Goal: Check status: Check status

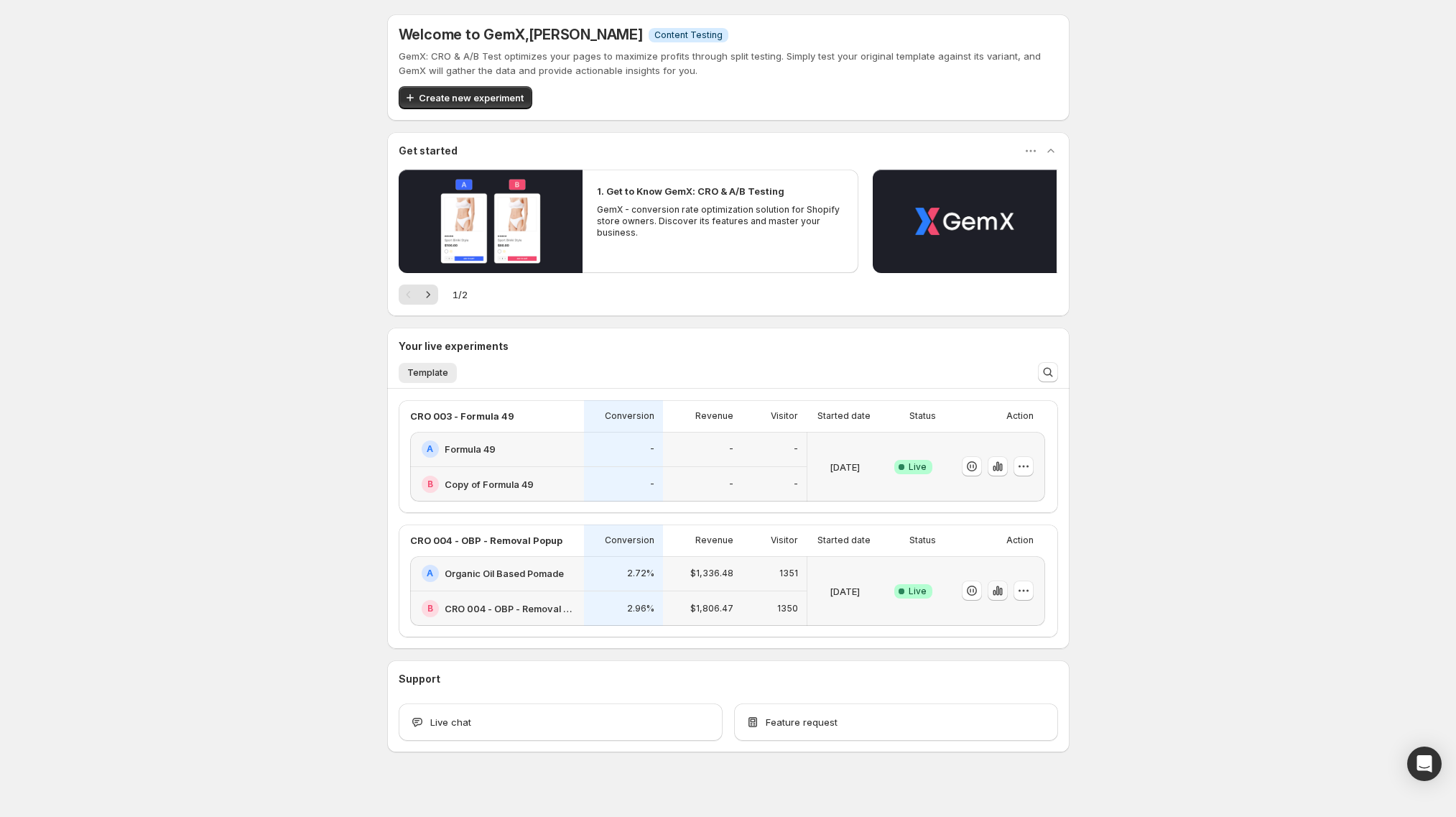
click at [1003, 590] on icon "button" at bounding box center [1001, 591] width 3 height 8
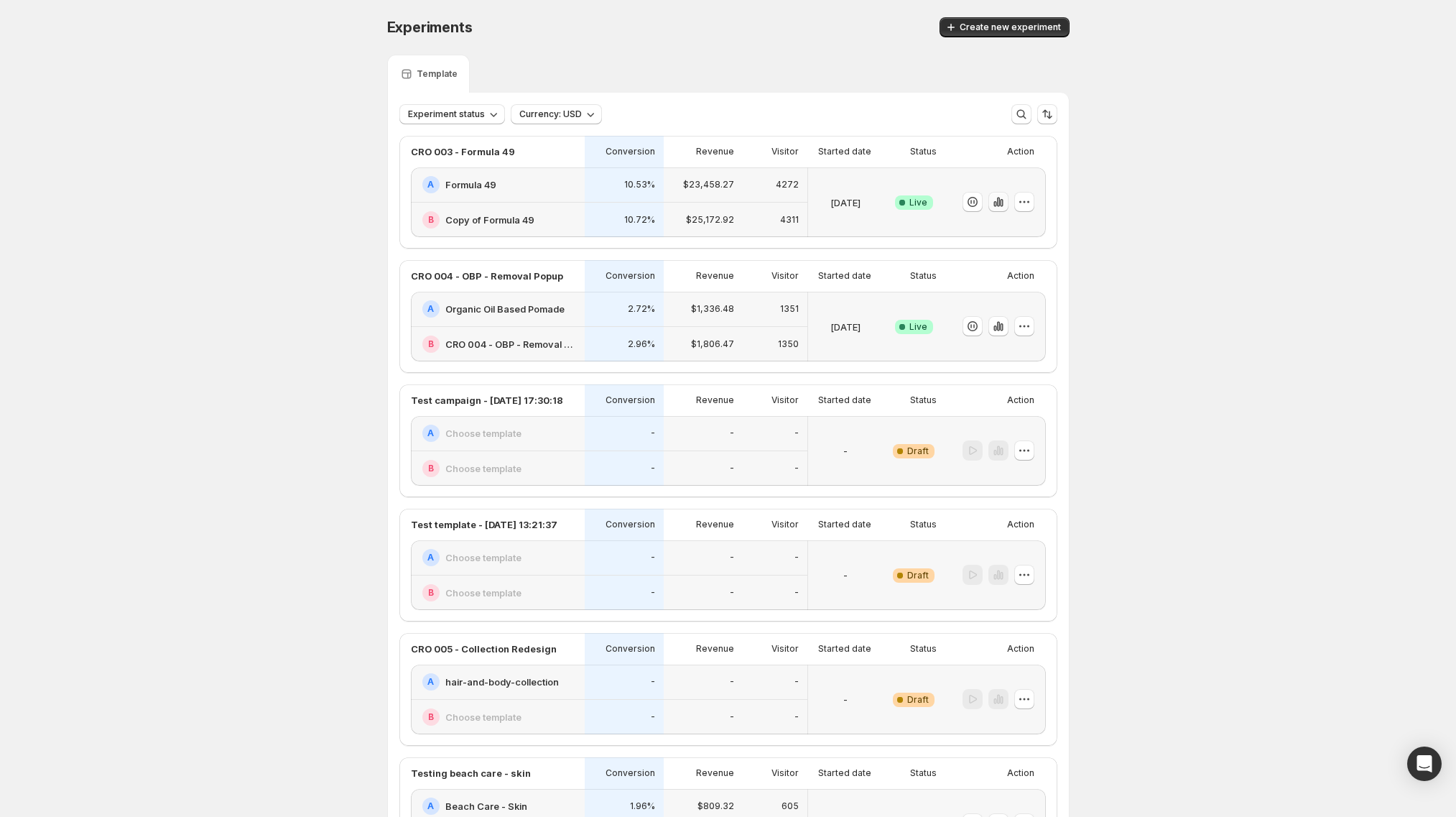
click at [1004, 209] on icon "button" at bounding box center [998, 202] width 14 height 14
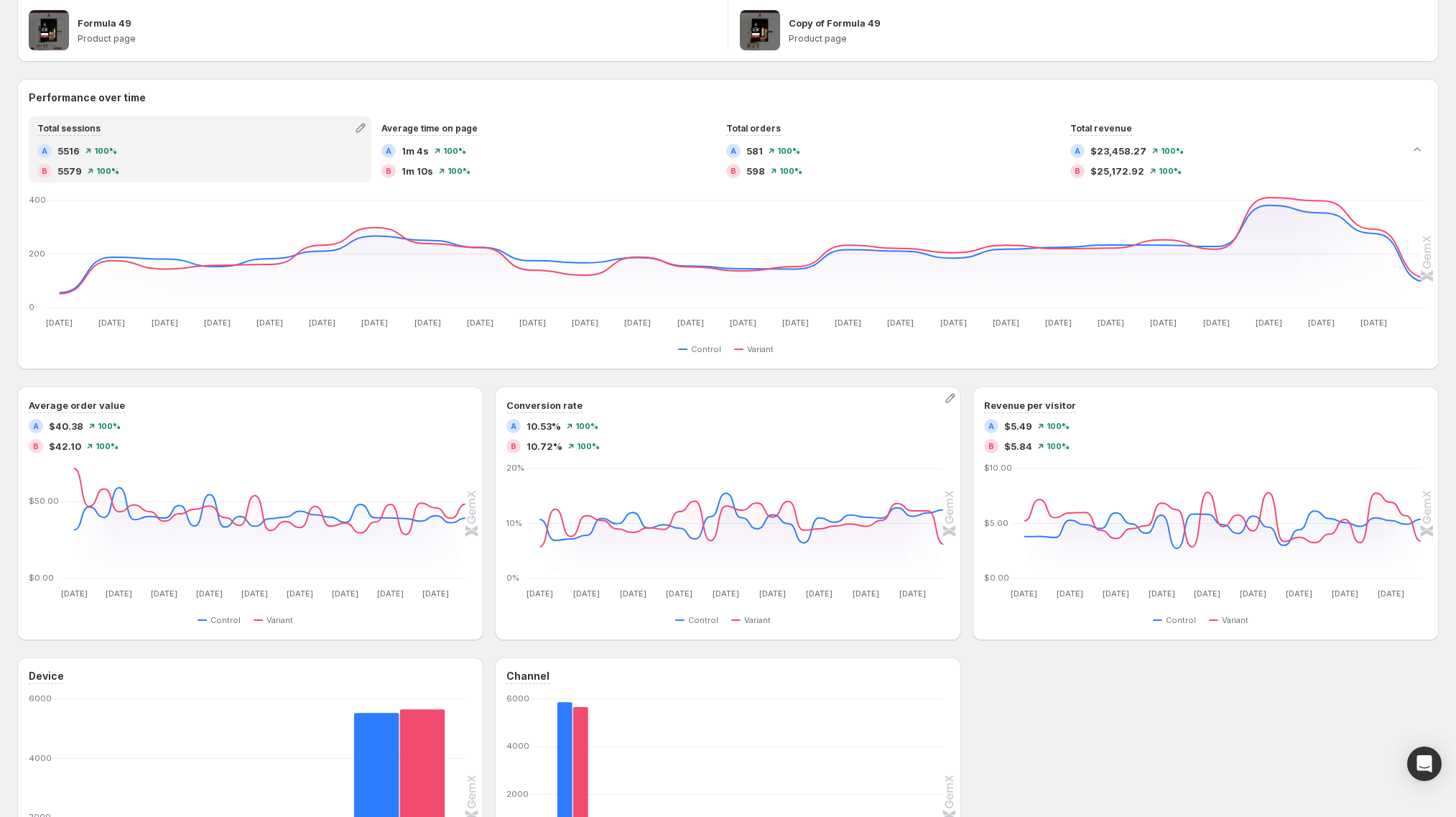
scroll to position [33, 0]
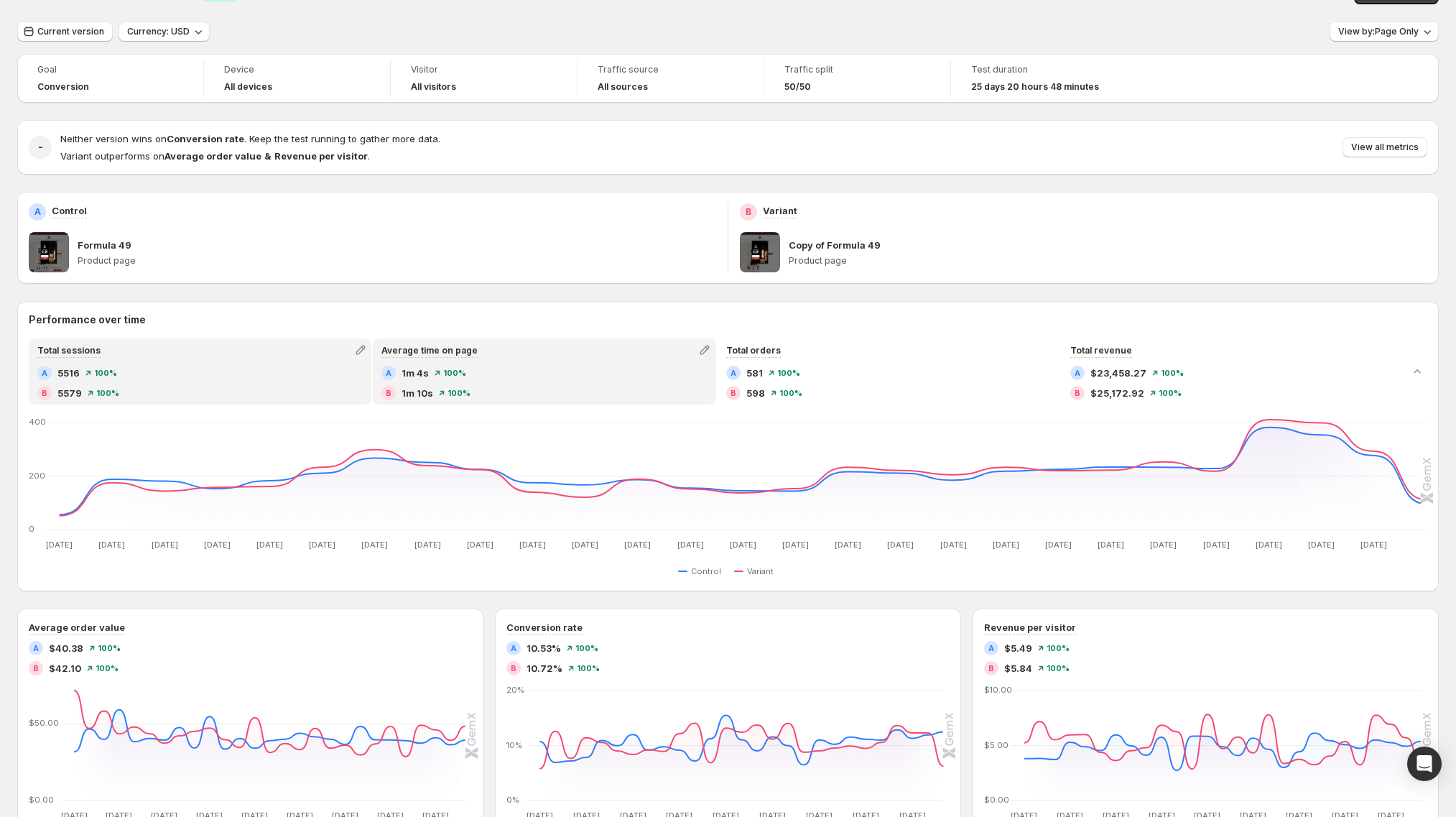
click at [611, 365] on div "A 1m 4s 100 %" at bounding box center [544, 372] width 325 height 14
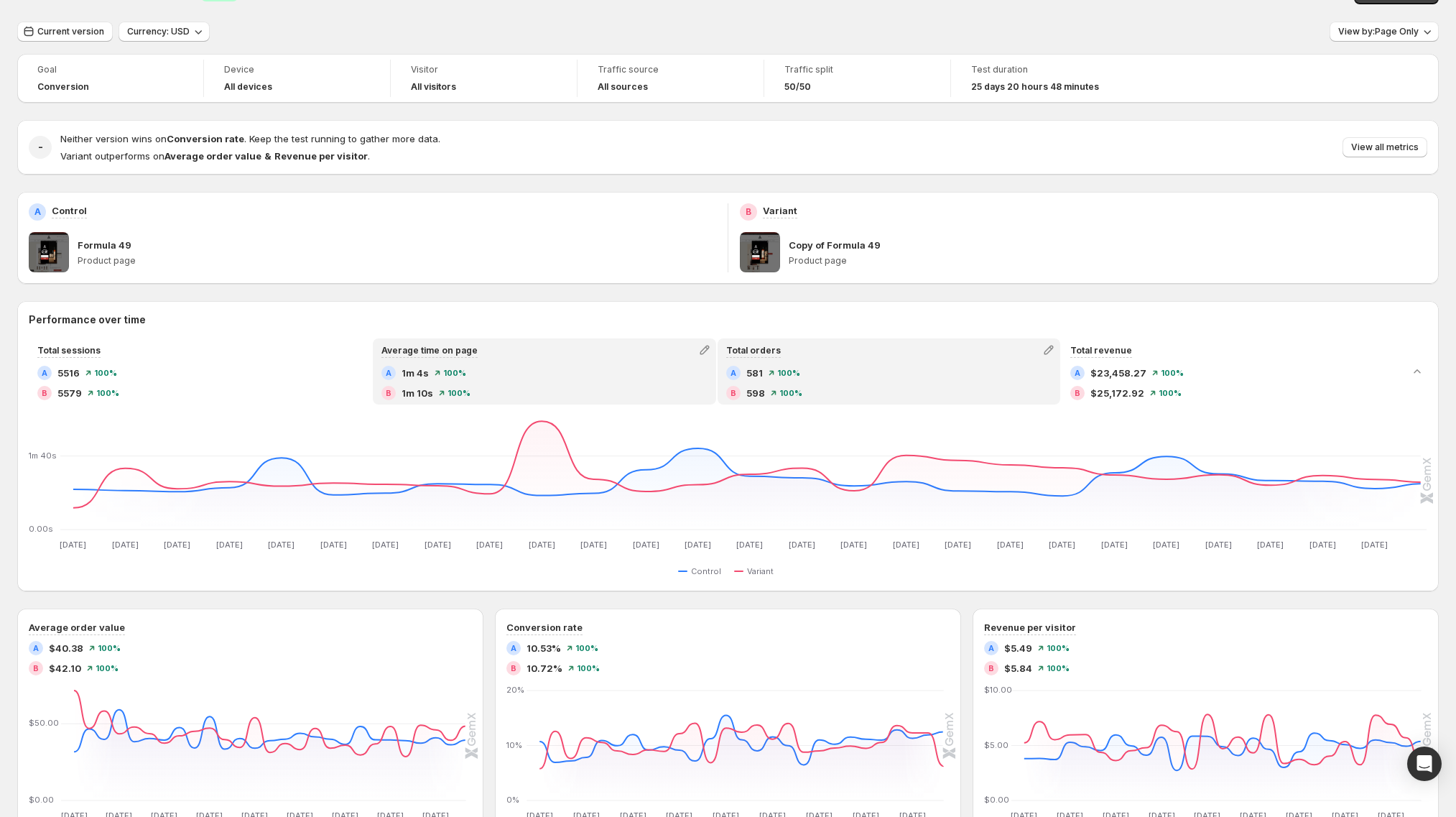
click at [795, 376] on span "100 %" at bounding box center [789, 372] width 23 height 9
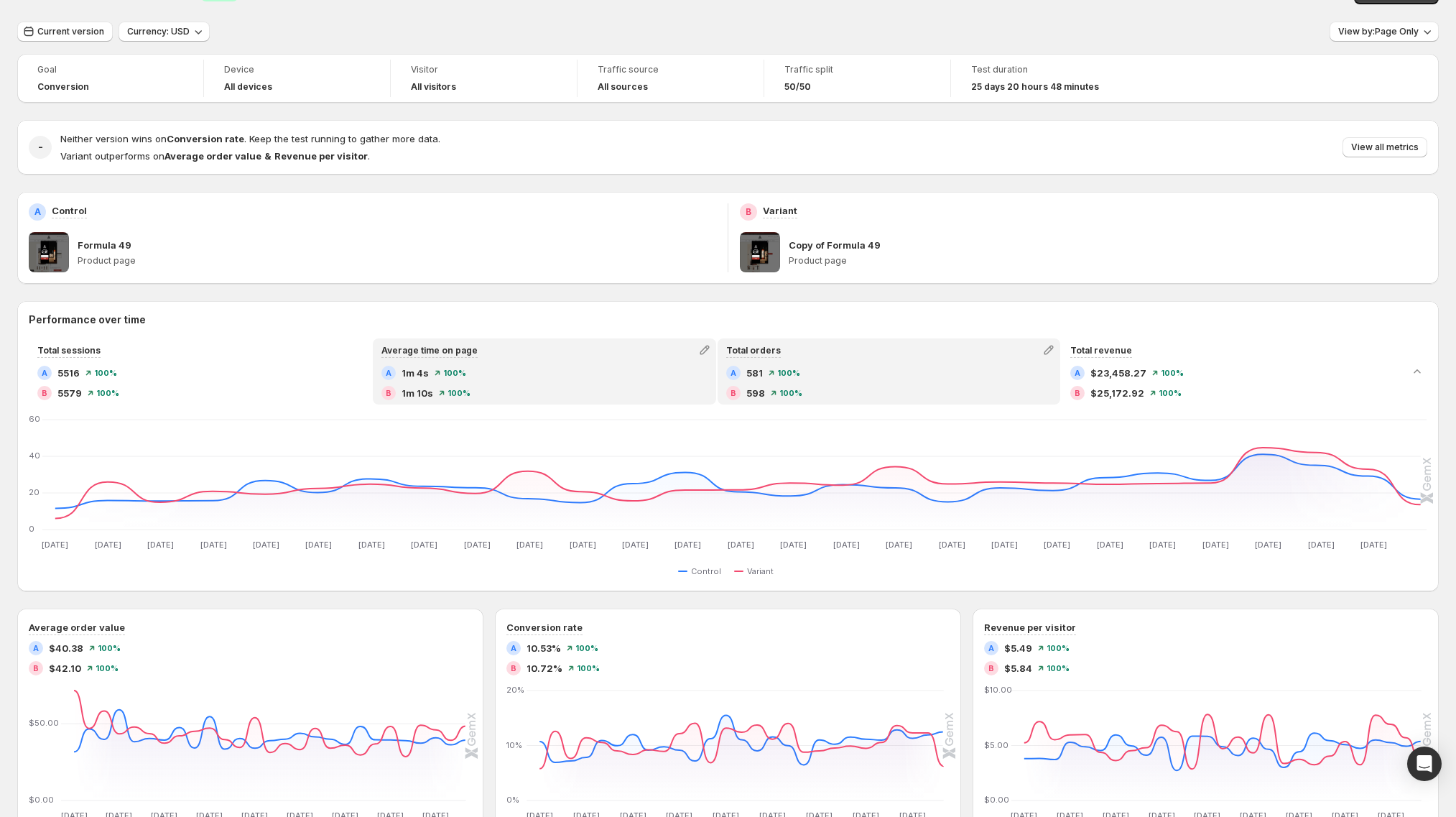
click at [472, 379] on div "A 1m 4s 100 %" at bounding box center [544, 372] width 325 height 14
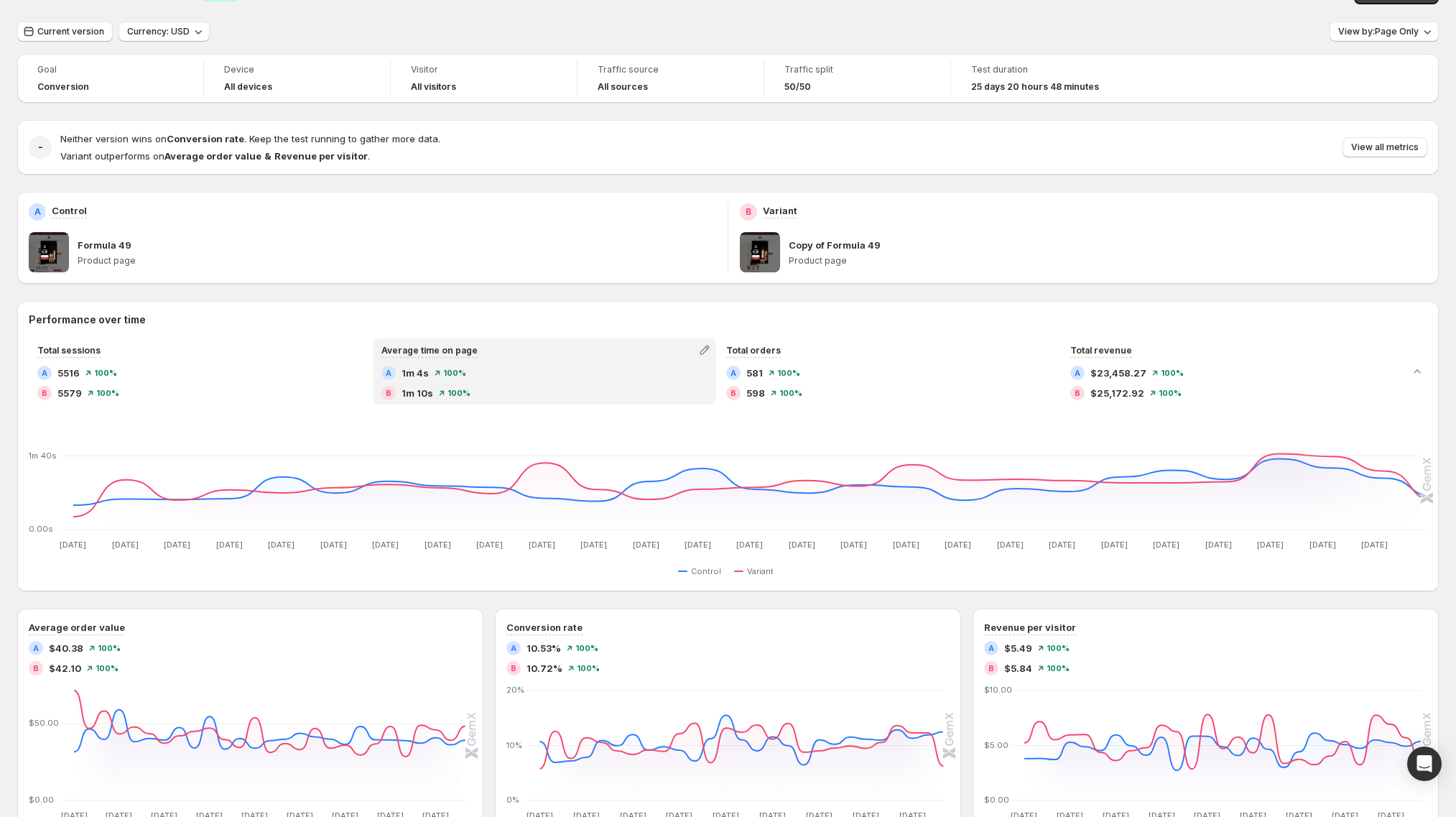
click at [305, 383] on div "A 5516 100 % B 5579 100 %" at bounding box center [200, 383] width 325 height 34
